Goal: Task Accomplishment & Management: Complete application form

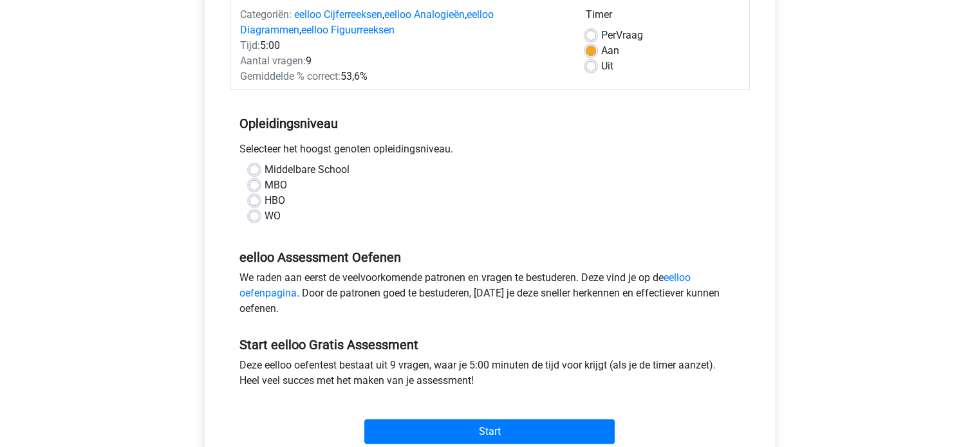
scroll to position [172, 0]
click at [266, 185] on label "MBO" at bounding box center [276, 184] width 23 height 15
click at [259, 185] on input "MBO" at bounding box center [254, 183] width 10 height 13
radio input "true"
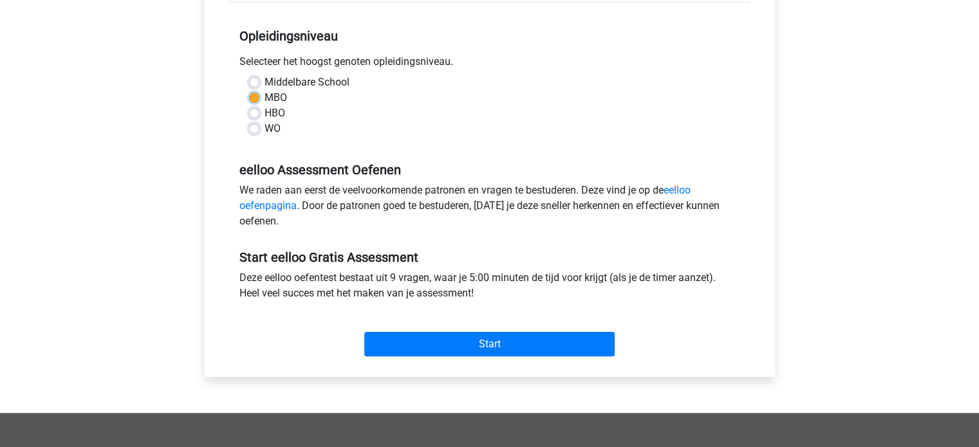
scroll to position [259, 0]
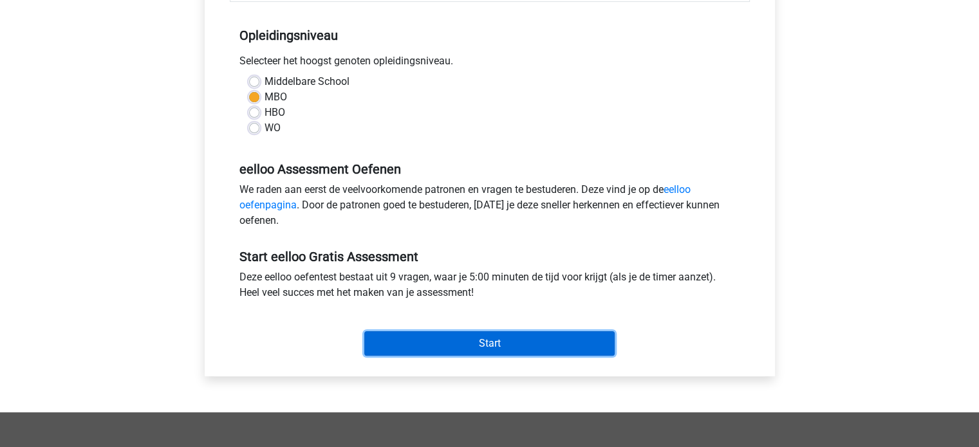
click at [413, 342] on input "Start" at bounding box center [489, 344] width 250 height 24
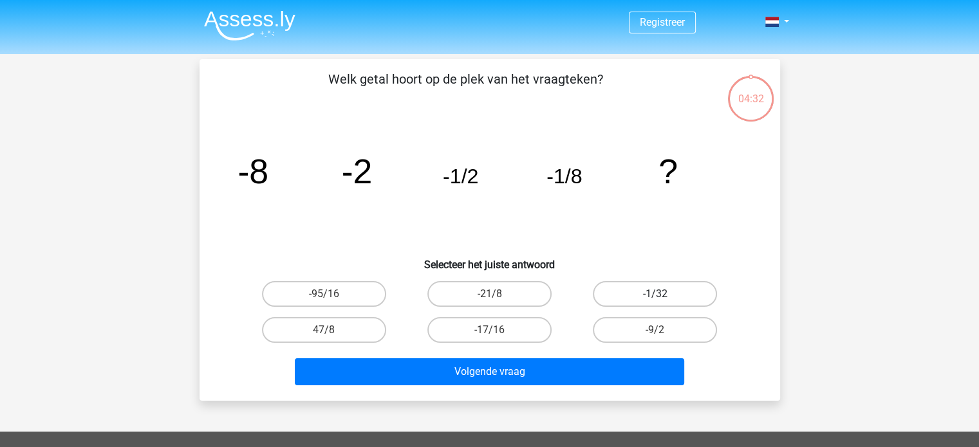
click at [634, 301] on label "-1/32" at bounding box center [655, 294] width 124 height 26
click at [655, 301] on input "-1/32" at bounding box center [659, 298] width 8 height 8
radio input "true"
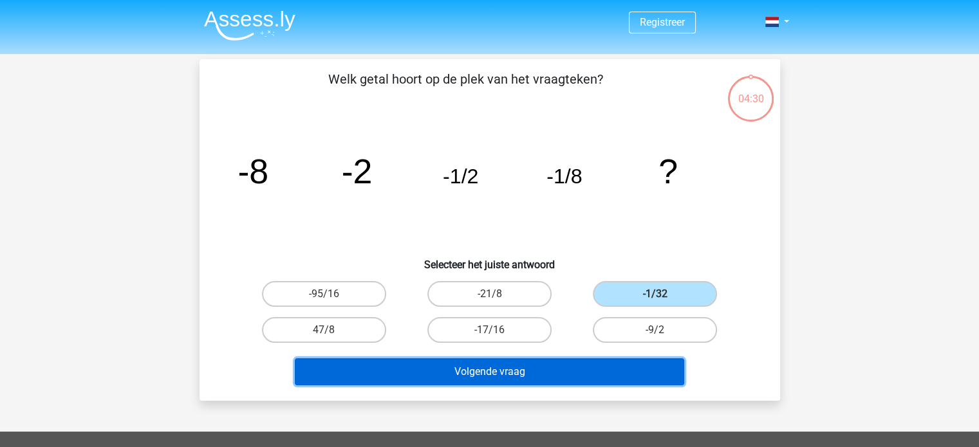
click at [589, 372] on button "Volgende vraag" at bounding box center [490, 372] width 390 height 27
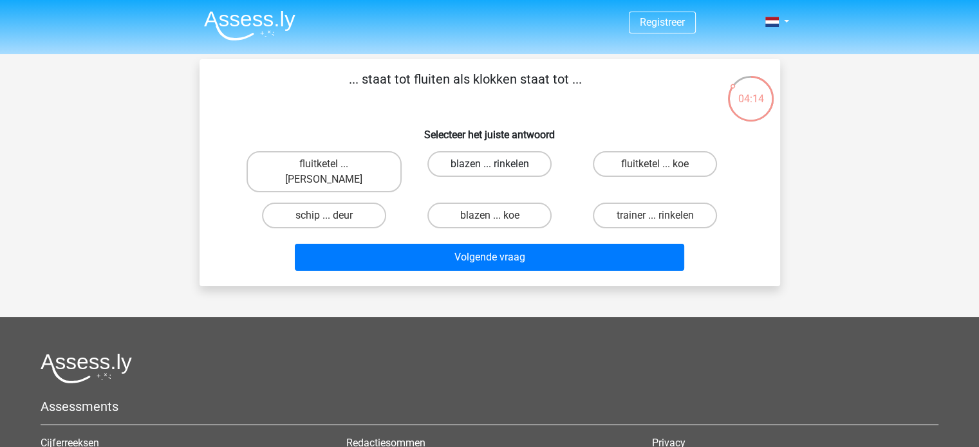
click at [464, 167] on label "blazen ... rinkelen" at bounding box center [490, 164] width 124 height 26
click at [489, 167] on input "blazen ... rinkelen" at bounding box center [493, 168] width 8 height 8
radio input "true"
click at [362, 160] on label "fluitketel ... luiden" at bounding box center [324, 171] width 155 height 41
click at [332, 164] on input "fluitketel ... luiden" at bounding box center [328, 168] width 8 height 8
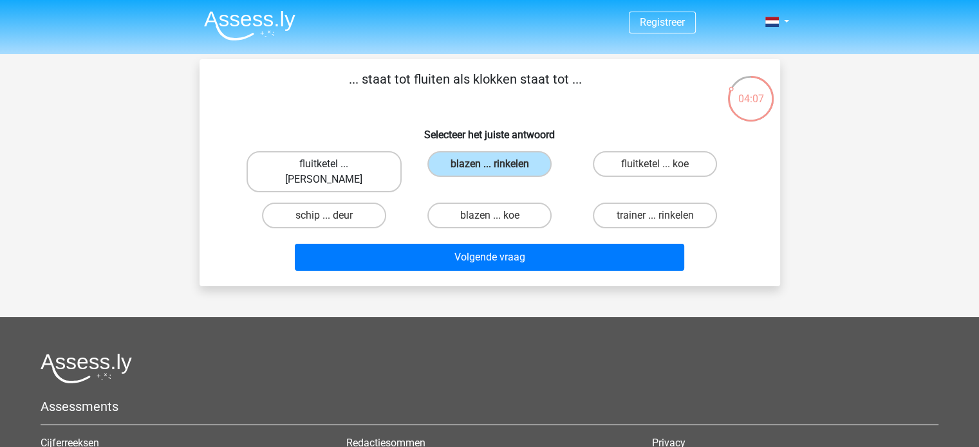
radio input "true"
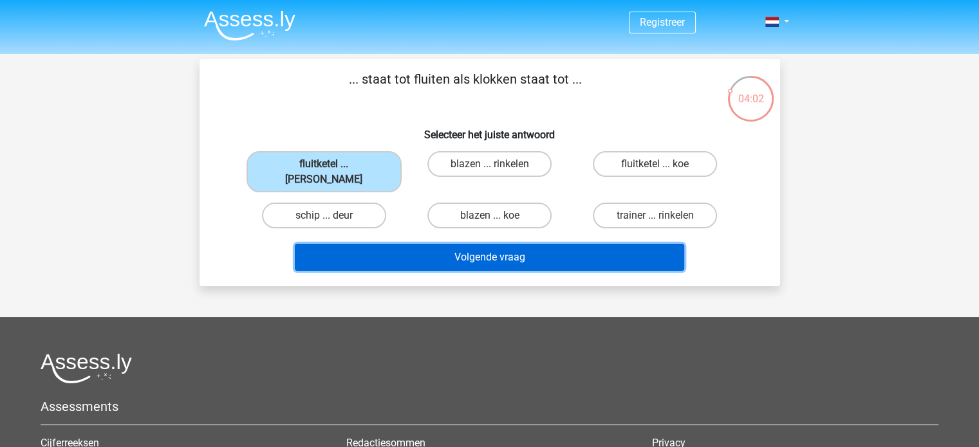
click at [473, 245] on button "Volgende vraag" at bounding box center [490, 257] width 390 height 27
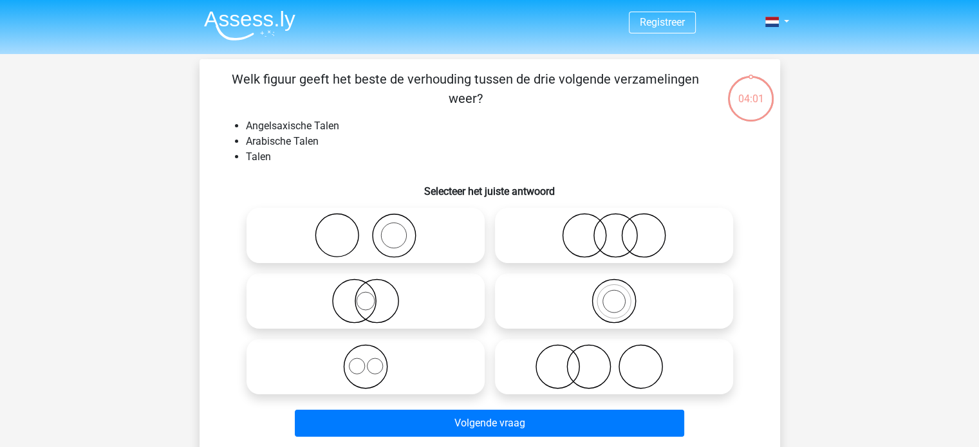
scroll to position [59, 0]
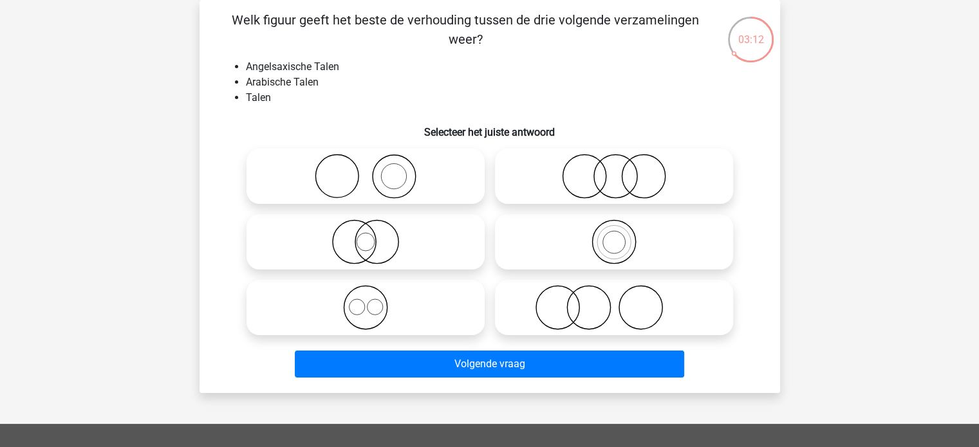
click at [560, 241] on icon at bounding box center [614, 242] width 228 height 45
click at [614, 236] on input "radio" at bounding box center [618, 231] width 8 height 8
radio input "true"
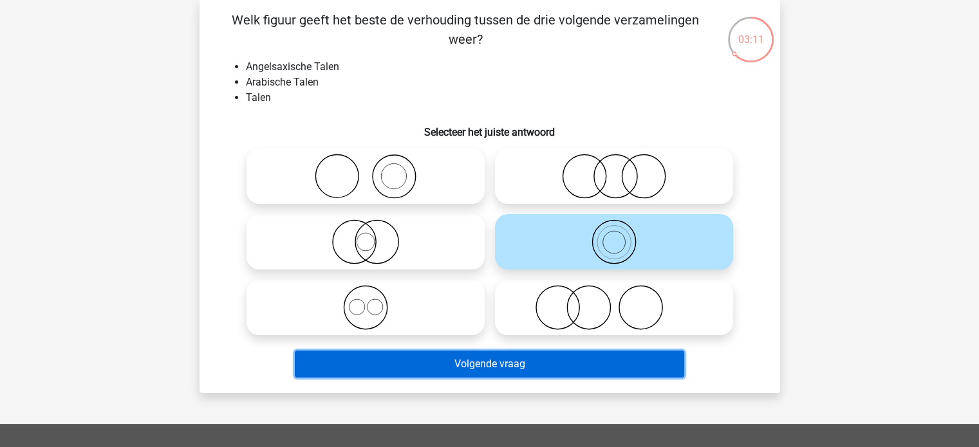
click at [521, 361] on button "Volgende vraag" at bounding box center [490, 364] width 390 height 27
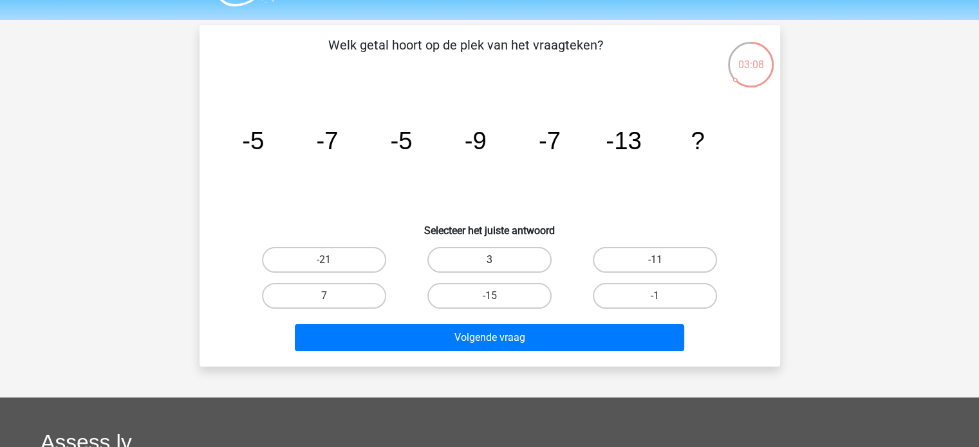
scroll to position [30, 0]
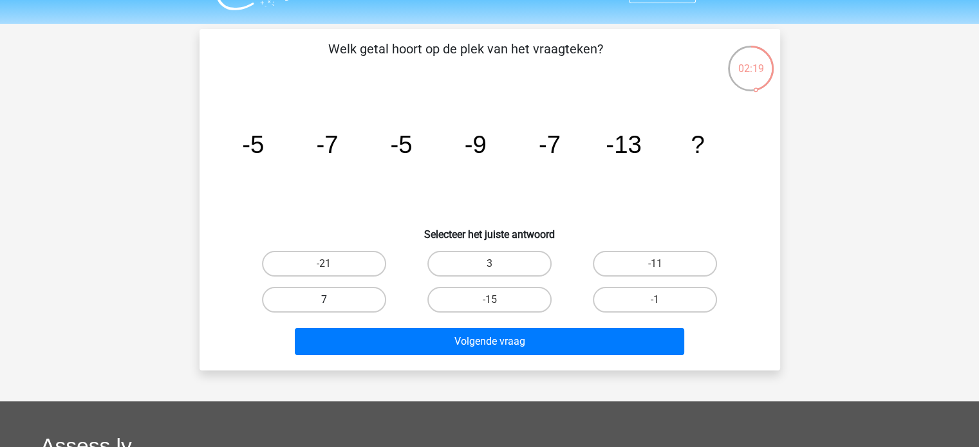
click at [361, 301] on label "7" at bounding box center [324, 300] width 124 height 26
click at [332, 301] on input "7" at bounding box center [328, 304] width 8 height 8
radio input "true"
click at [514, 297] on label "-15" at bounding box center [490, 300] width 124 height 26
click at [498, 300] on input "-15" at bounding box center [493, 304] width 8 height 8
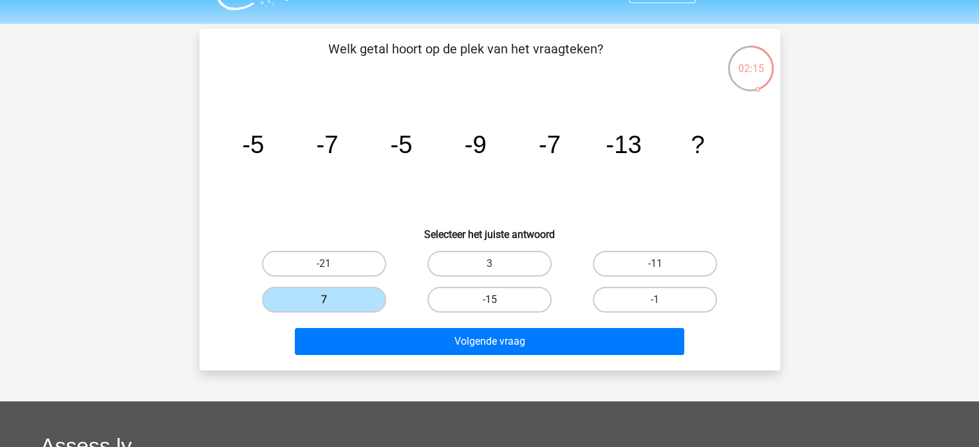
radio input "true"
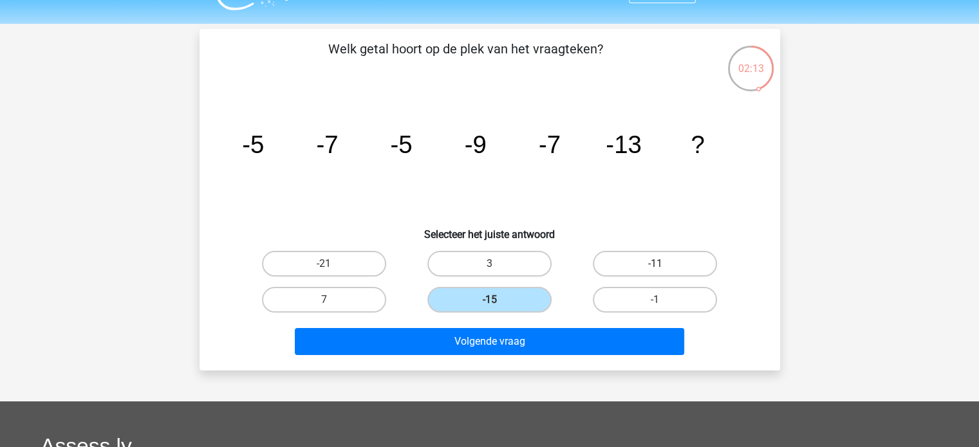
click at [613, 267] on label "-11" at bounding box center [655, 264] width 124 height 26
click at [655, 267] on input "-11" at bounding box center [659, 268] width 8 height 8
radio input "true"
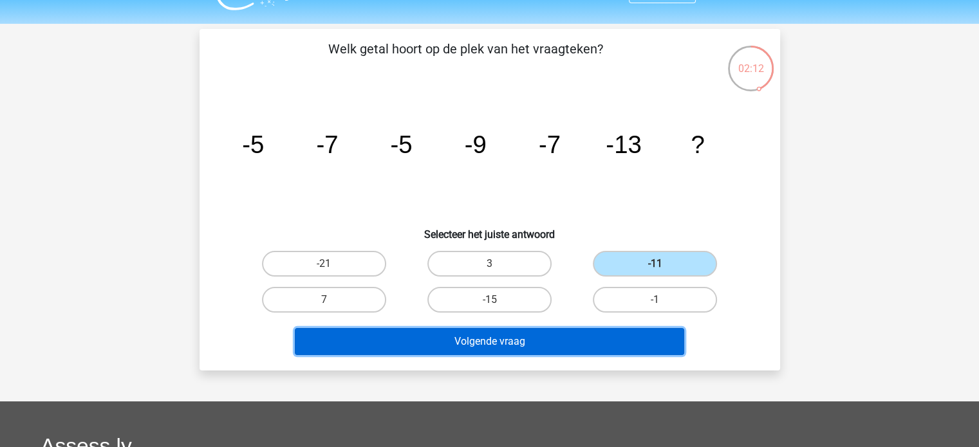
click at [562, 341] on button "Volgende vraag" at bounding box center [490, 341] width 390 height 27
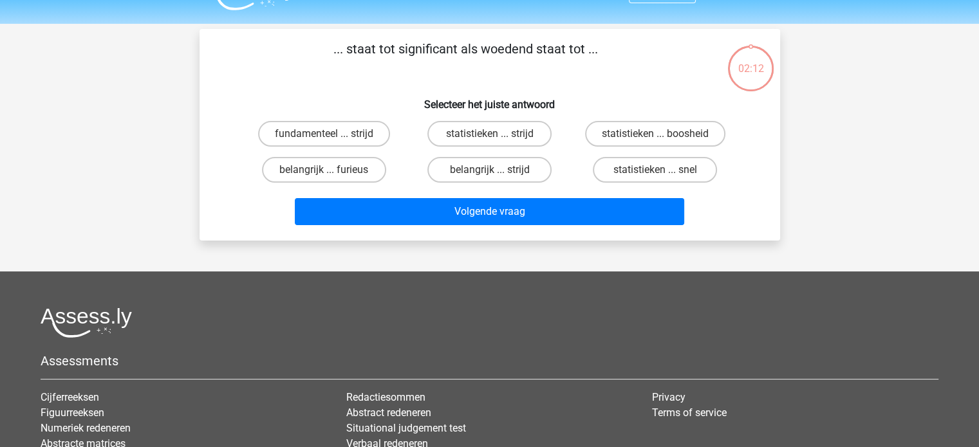
scroll to position [59, 0]
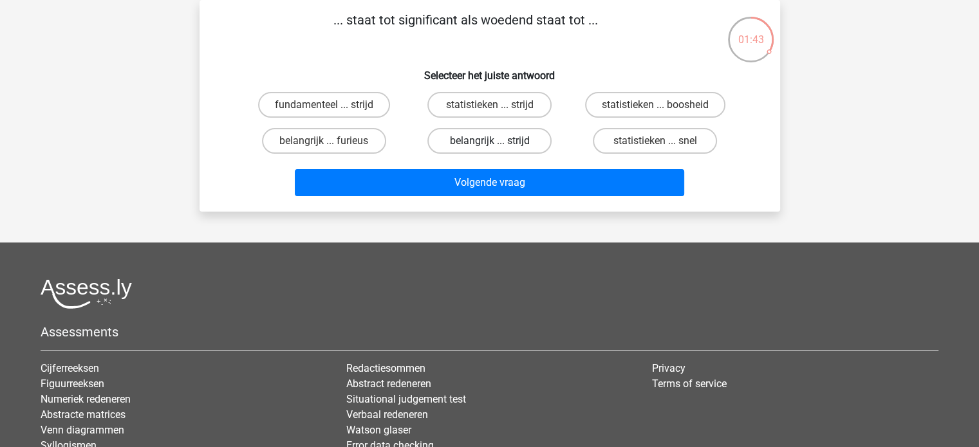
click at [489, 141] on label "belangrijk ... strijd" at bounding box center [490, 141] width 124 height 26
click at [489, 141] on input "belangrijk ... strijd" at bounding box center [493, 145] width 8 height 8
radio input "true"
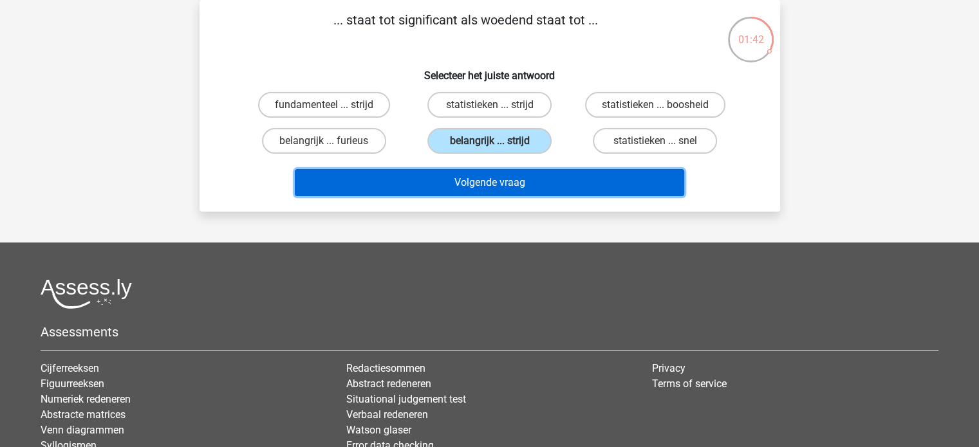
click at [483, 184] on button "Volgende vraag" at bounding box center [490, 182] width 390 height 27
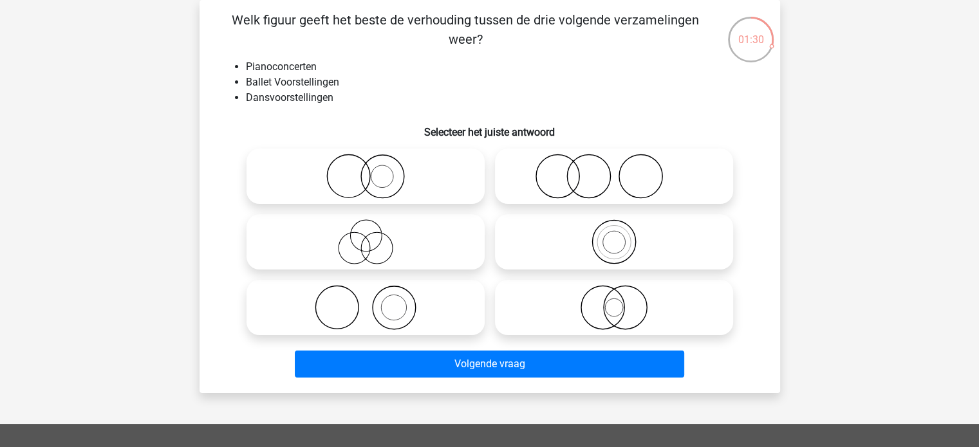
click at [426, 251] on icon at bounding box center [366, 242] width 228 height 45
click at [374, 236] on input "radio" at bounding box center [370, 231] width 8 height 8
radio input "true"
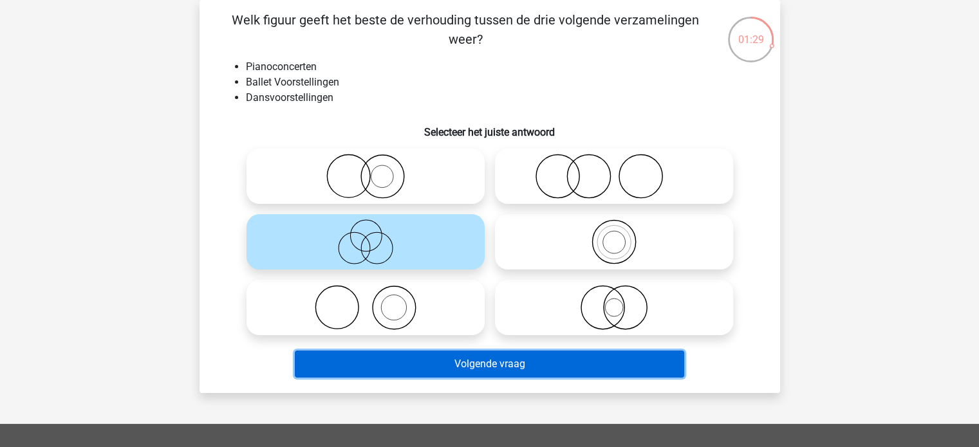
click at [458, 368] on button "Volgende vraag" at bounding box center [490, 364] width 390 height 27
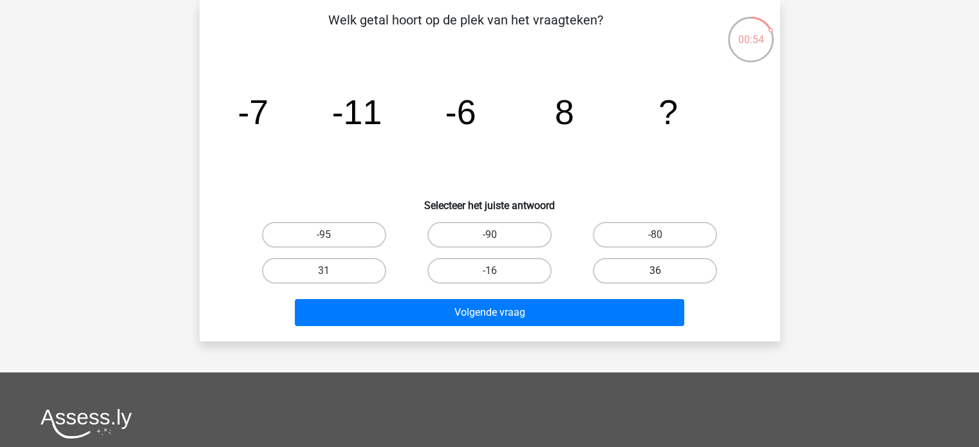
click at [605, 273] on label "36" at bounding box center [655, 271] width 124 height 26
click at [655, 273] on input "36" at bounding box center [659, 275] width 8 height 8
radio input "true"
click at [381, 271] on label "31" at bounding box center [324, 271] width 124 height 26
click at [332, 271] on input "31" at bounding box center [328, 275] width 8 height 8
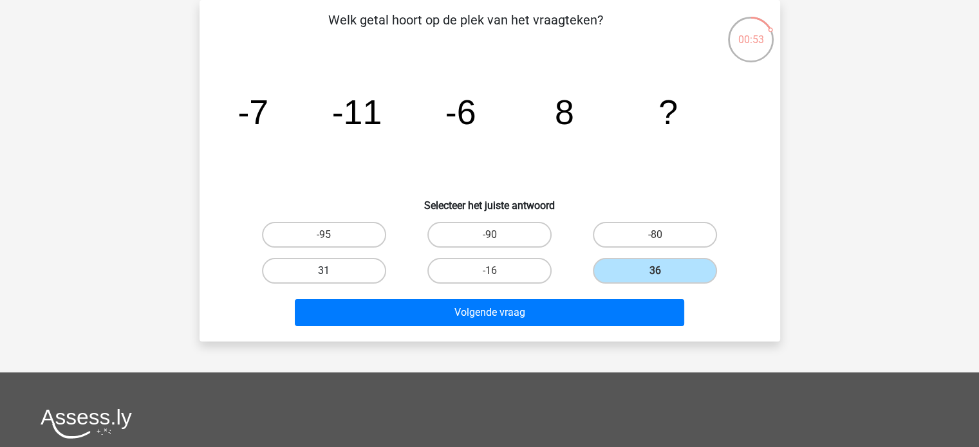
radio input "true"
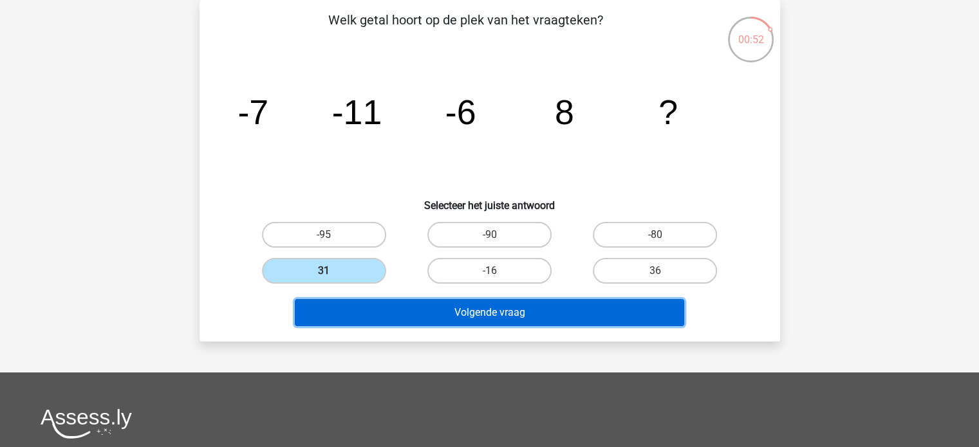
click at [410, 310] on button "Volgende vraag" at bounding box center [490, 312] width 390 height 27
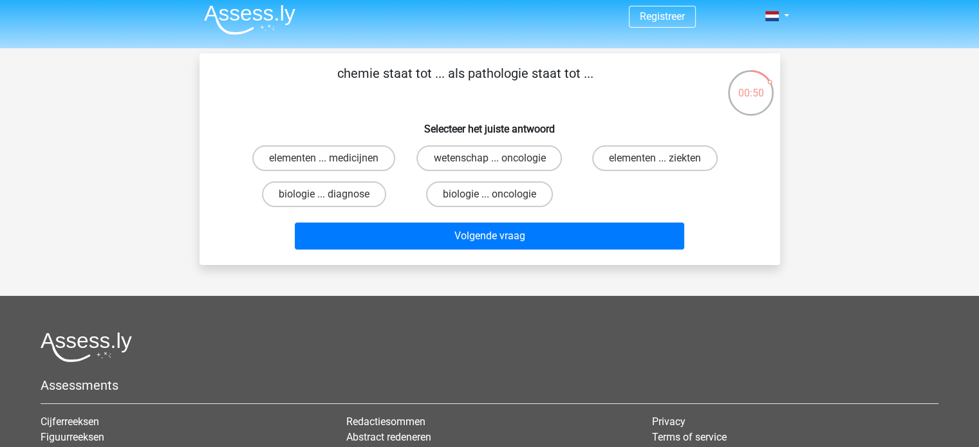
scroll to position [5, 0]
click at [450, 164] on label "wetenschap ... oncologie" at bounding box center [490, 159] width 146 height 26
click at [489, 164] on input "wetenschap ... oncologie" at bounding box center [493, 163] width 8 height 8
radio input "true"
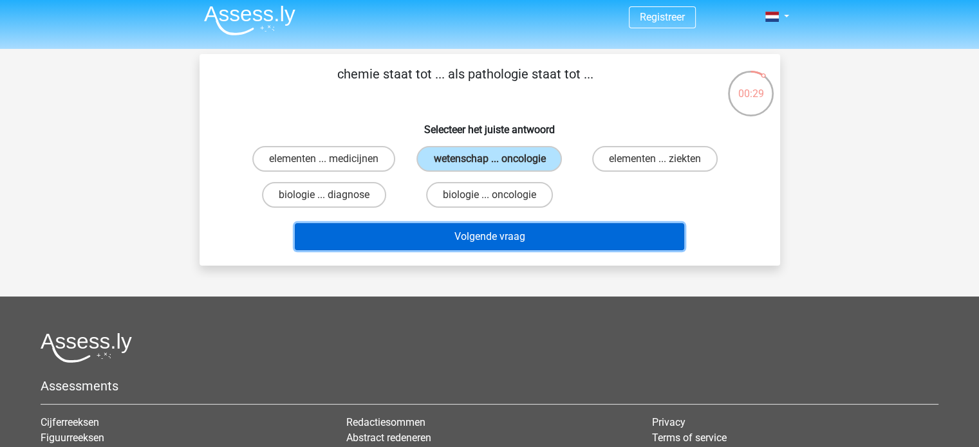
click at [438, 235] on button "Volgende vraag" at bounding box center [490, 236] width 390 height 27
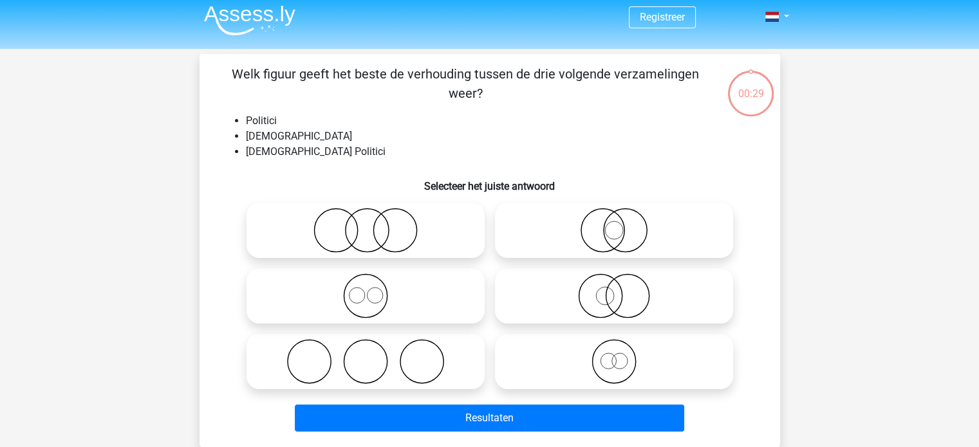
scroll to position [59, 0]
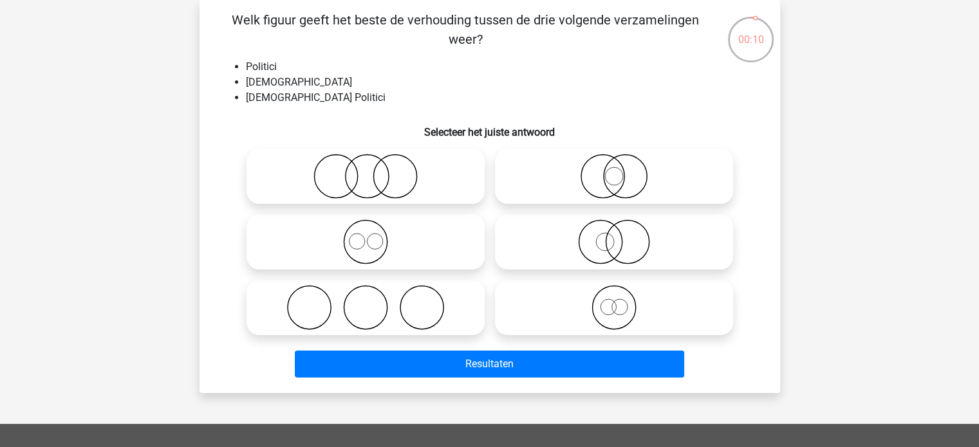
click at [546, 255] on icon at bounding box center [614, 242] width 228 height 45
click at [614, 236] on input "radio" at bounding box center [618, 231] width 8 height 8
radio input "true"
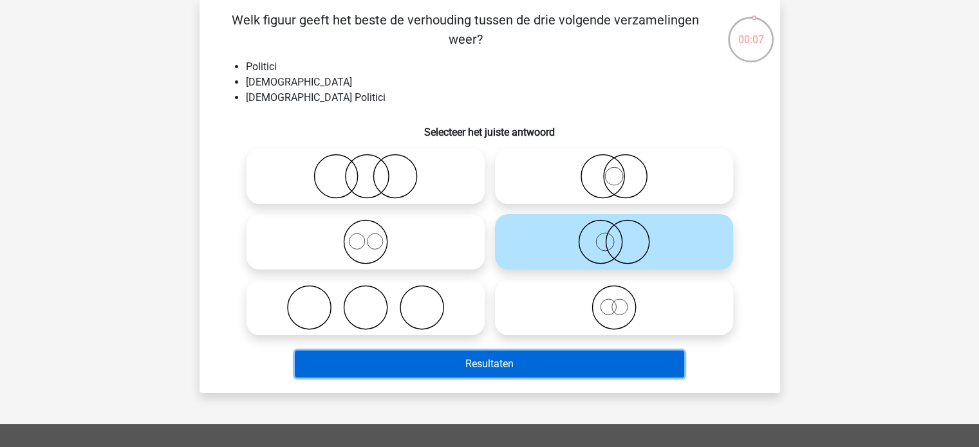
click at [543, 368] on button "Resultaten" at bounding box center [490, 364] width 390 height 27
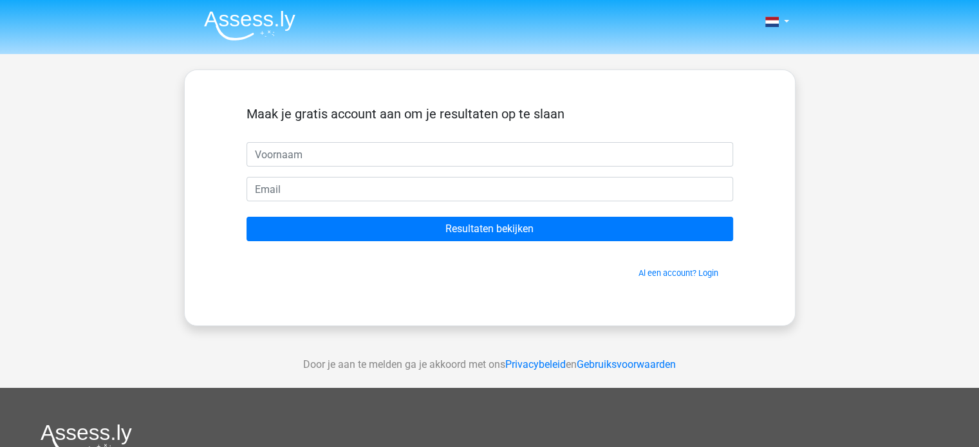
click at [370, 158] on input "text" at bounding box center [490, 154] width 487 height 24
type input "ravi"
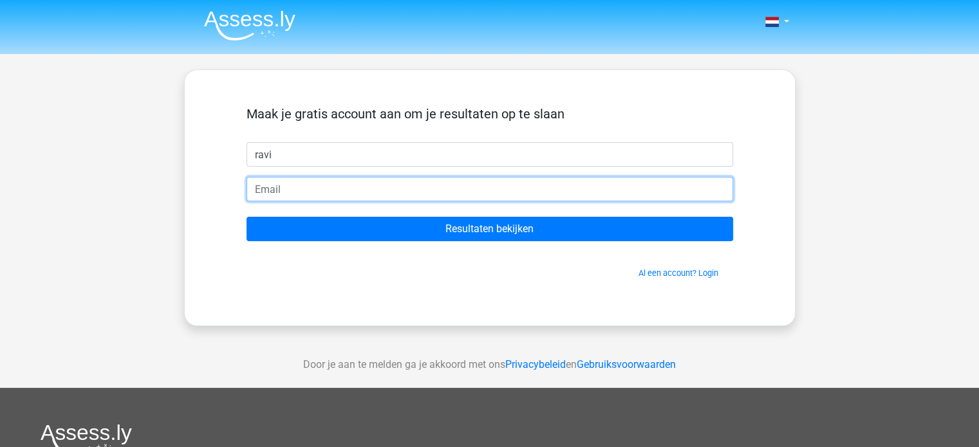
click at [355, 182] on input "email" at bounding box center [490, 189] width 487 height 24
type input "[EMAIL_ADDRESS][DOMAIN_NAME]"
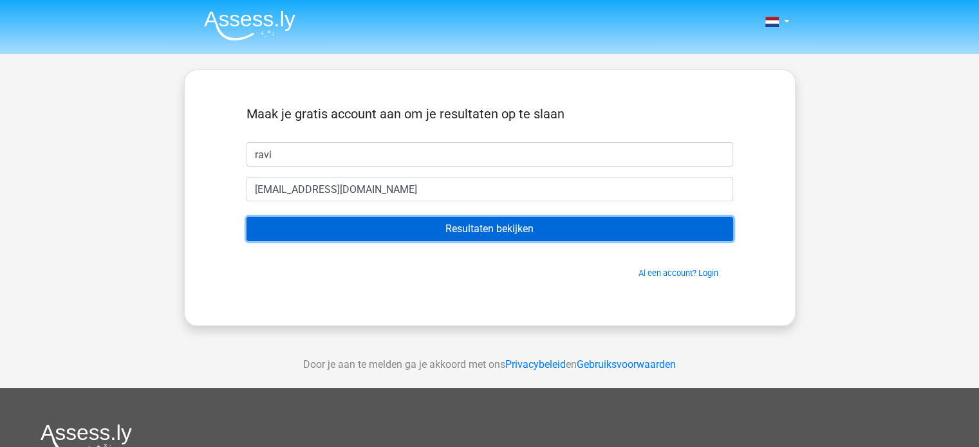
click at [411, 231] on input "Resultaten bekijken" at bounding box center [490, 229] width 487 height 24
